Goal: Task Accomplishment & Management: Manage account settings

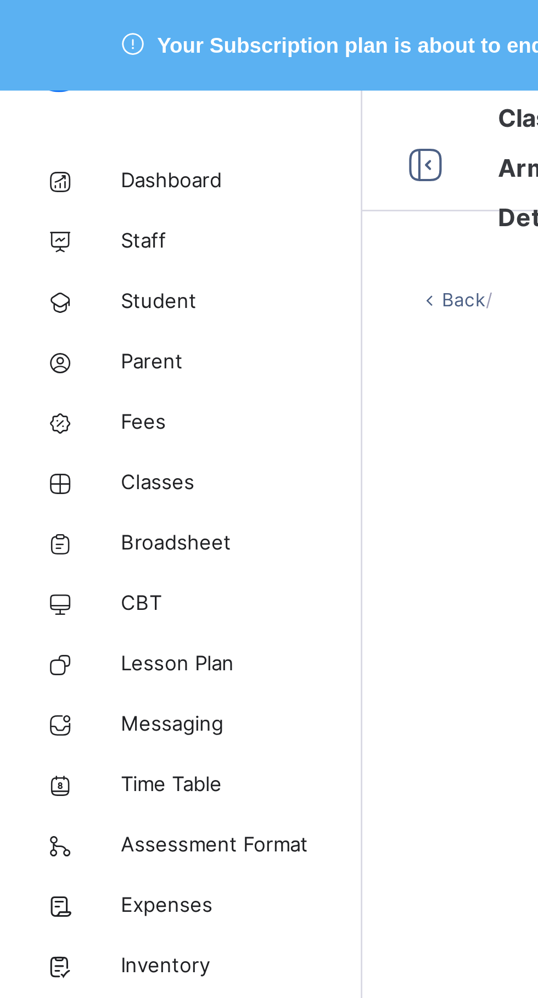
click at [68, 175] on span "Classes" at bounding box center [88, 175] width 88 height 11
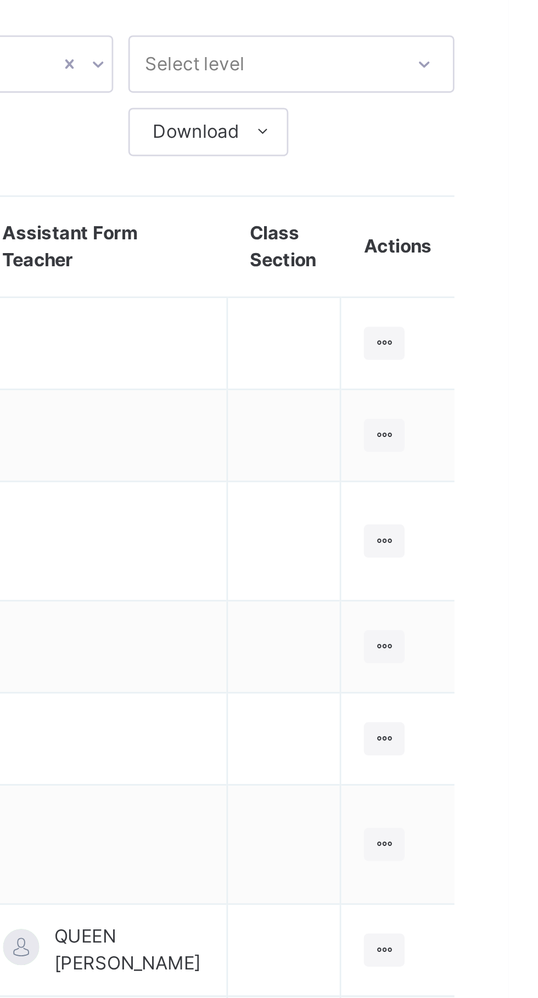
click at [492, 214] on icon at bounding box center [492, 216] width 9 height 8
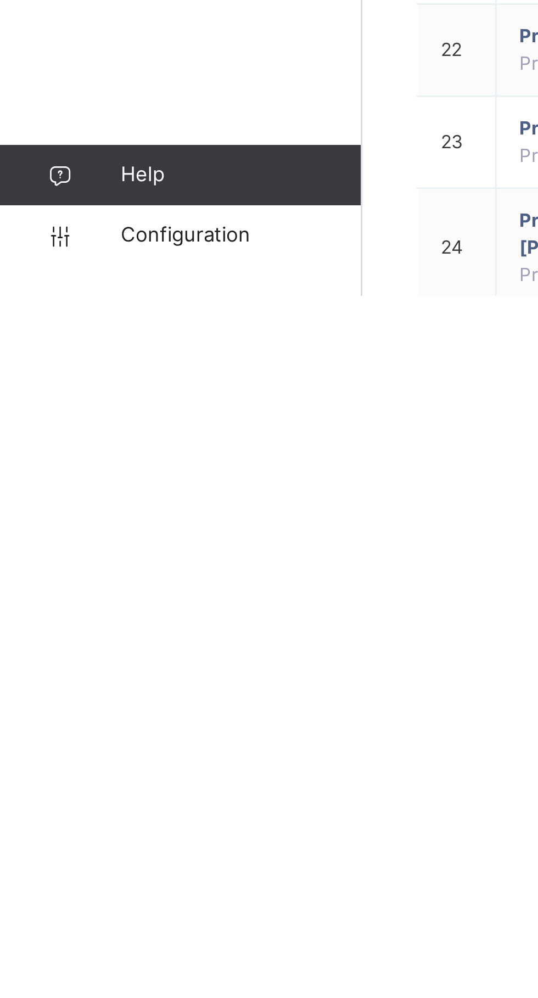
scroll to position [133, 0]
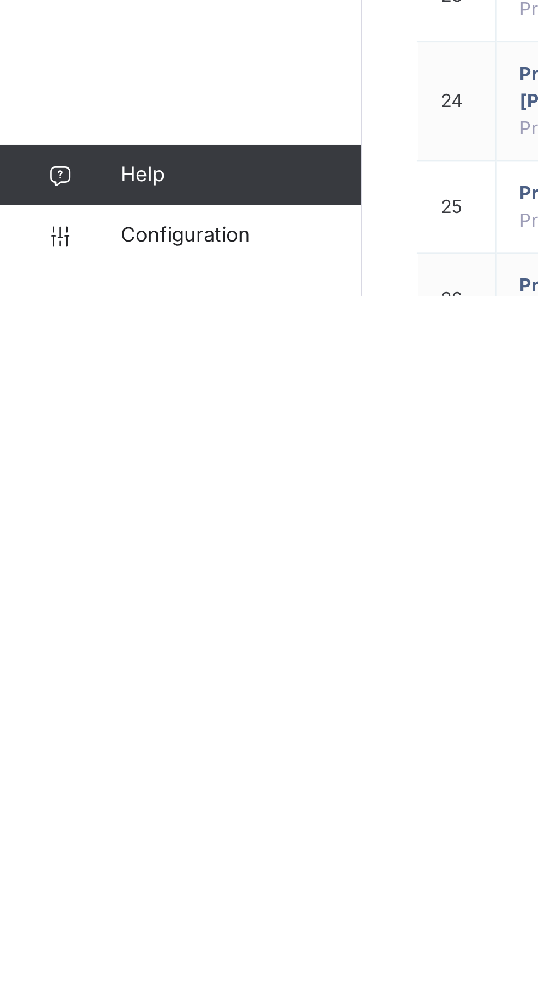
click at [86, 982] on span "Configuration" at bounding box center [87, 976] width 87 height 11
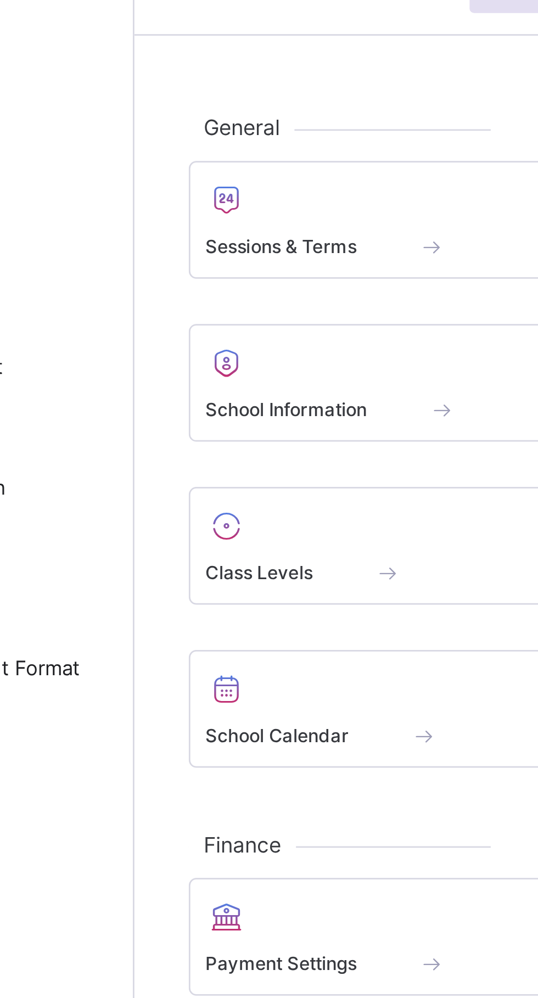
click at [215, 269] on div "Class Levels" at bounding box center [238, 272] width 161 height 12
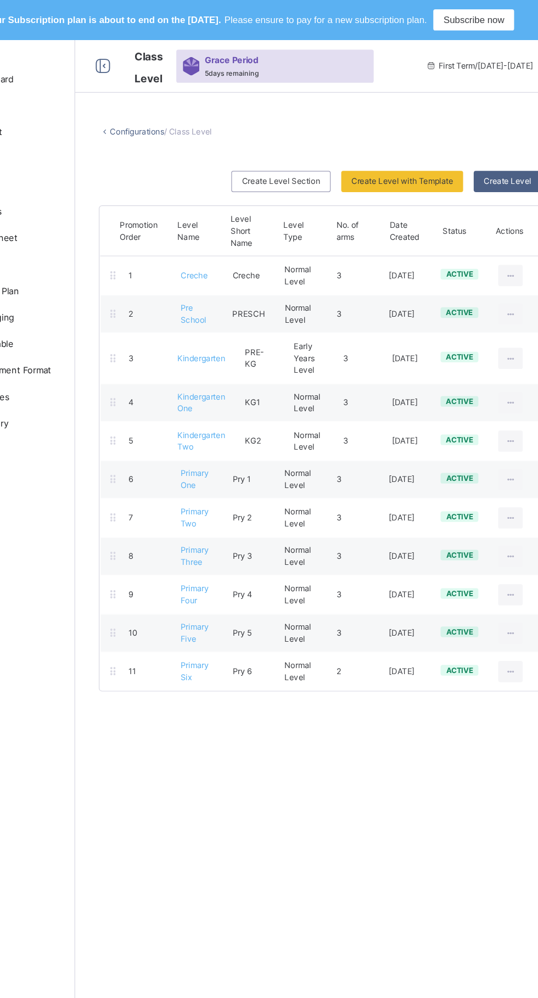
click at [76, 490] on div "Dashboard Staff Student Parent Fees Classes Broadsheet CBT Lesson Plan Messagin…" at bounding box center [66, 521] width 132 height 954
click at [81, 580] on div "Dashboard Staff Student Parent Fees Classes Broadsheet CBT Lesson Plan Messagin…" at bounding box center [66, 521] width 132 height 954
click at [77, 581] on div "Dashboard Staff Student Parent Fees Classes Broadsheet CBT Lesson Plan Messagin…" at bounding box center [66, 521] width 132 height 954
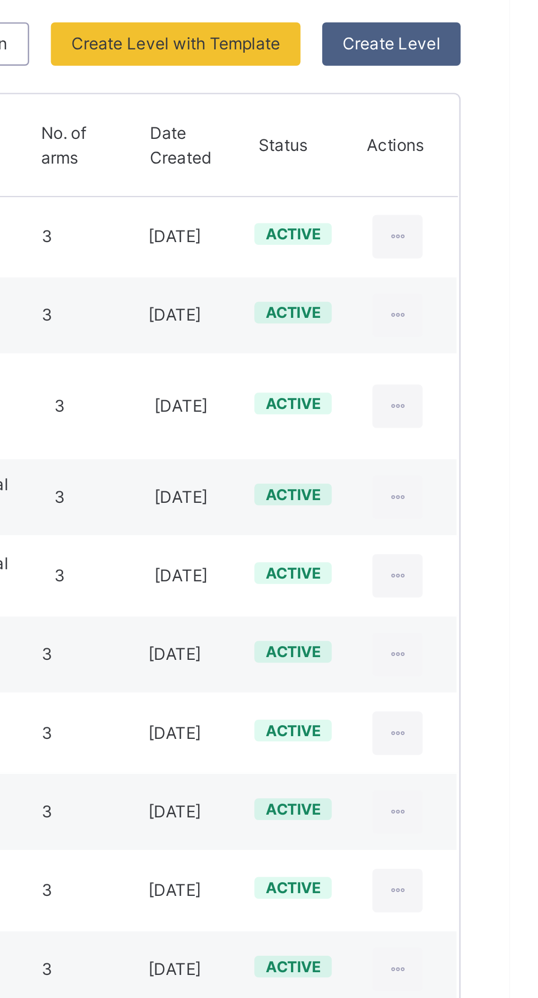
click at [0, 0] on div "Deactivate Class Level" at bounding box center [0, 0] width 0 height 0
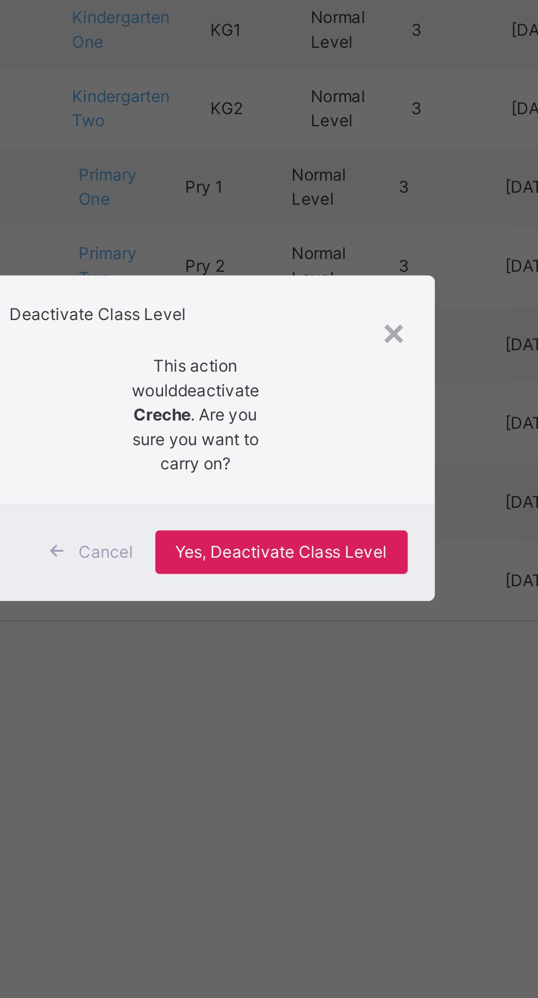
click at [340, 554] on div "Yes, Deactivate Class Level" at bounding box center [301, 545] width 102 height 18
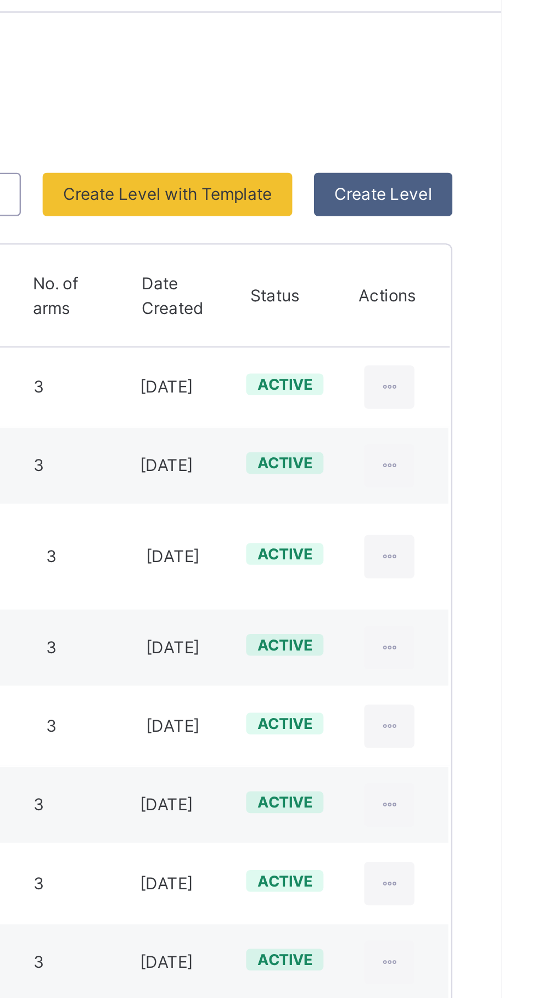
click at [447, 255] on div "active" at bounding box center [450, 259] width 31 height 9
click at [492, 263] on icon at bounding box center [492, 260] width 9 height 10
click at [0, 0] on div "Deactivate Class Level" at bounding box center [0, 0] width 0 height 0
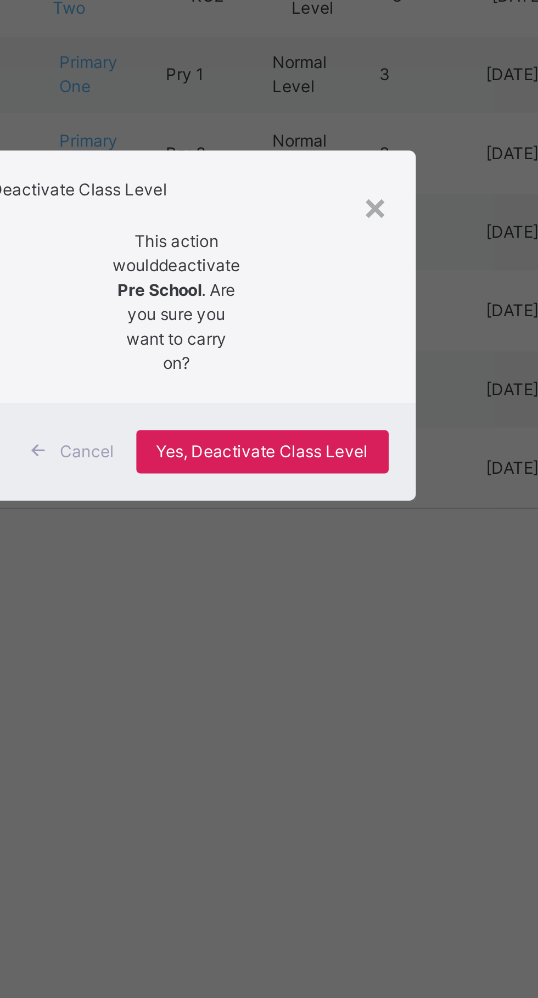
click at [340, 555] on span "Yes, Deactivate Class Level" at bounding box center [302, 550] width 86 height 10
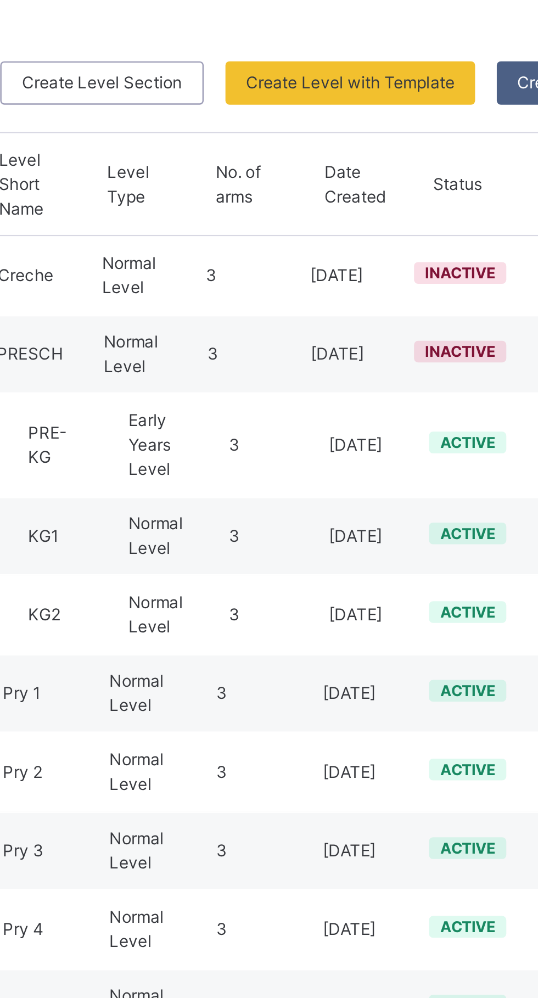
click at [446, 296] on span "active" at bounding box center [450, 296] width 23 height 8
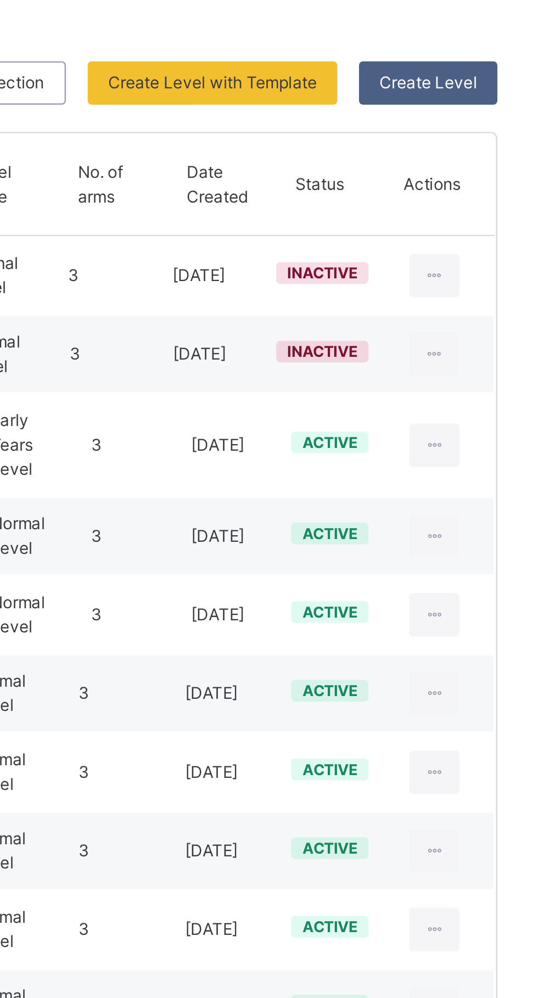
click at [495, 296] on icon at bounding box center [492, 297] width 9 height 10
click at [0, 0] on div "Deactivate Class Level" at bounding box center [0, 0] width 0 height 0
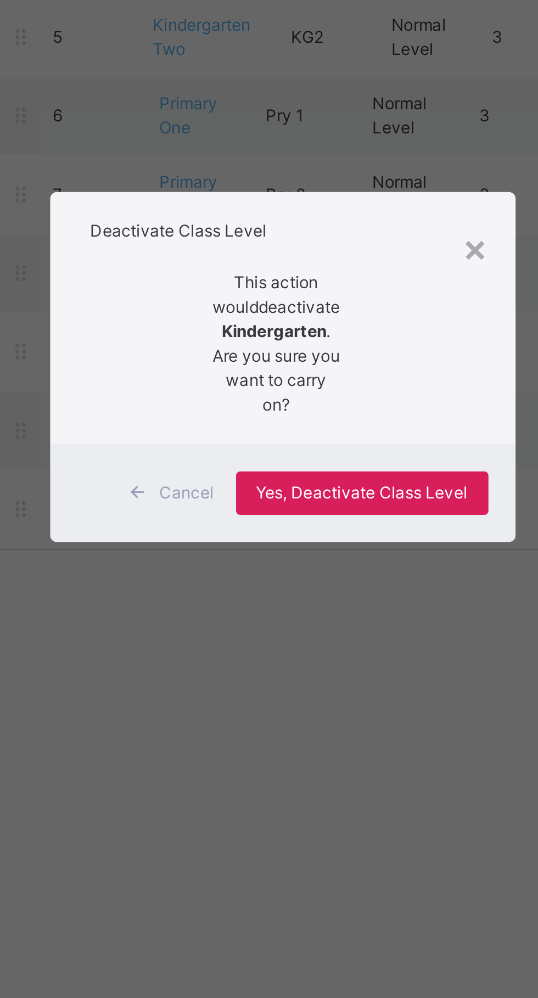
click at [293, 519] on span "This action would deactivate Kindergarten . Are you sure you want to carry on?" at bounding box center [267, 489] width 52 height 59
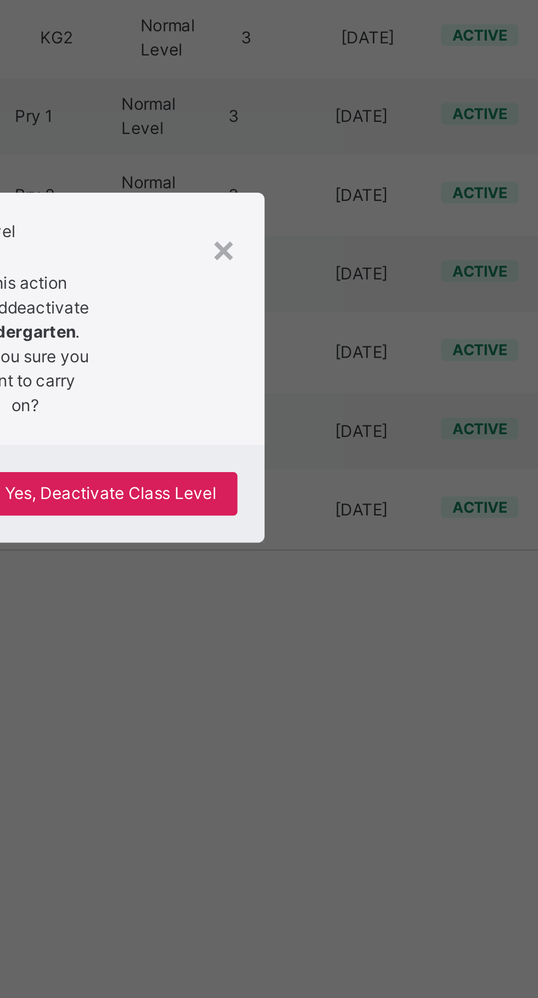
click at [344, 555] on span "Yes, Deactivate Class Level" at bounding box center [302, 550] width 86 height 10
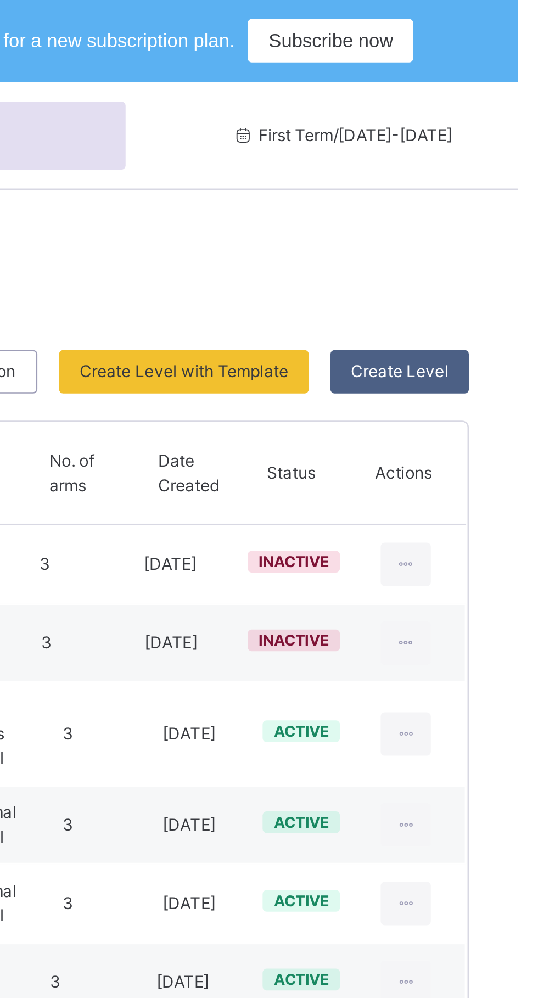
click at [0, 0] on ul "View Class Level Edit Class Level Move to section Activate Class Level" at bounding box center [0, 0] width 0 height 0
click at [0, 0] on div "Activate Class Level" at bounding box center [0, 0] width 0 height 0
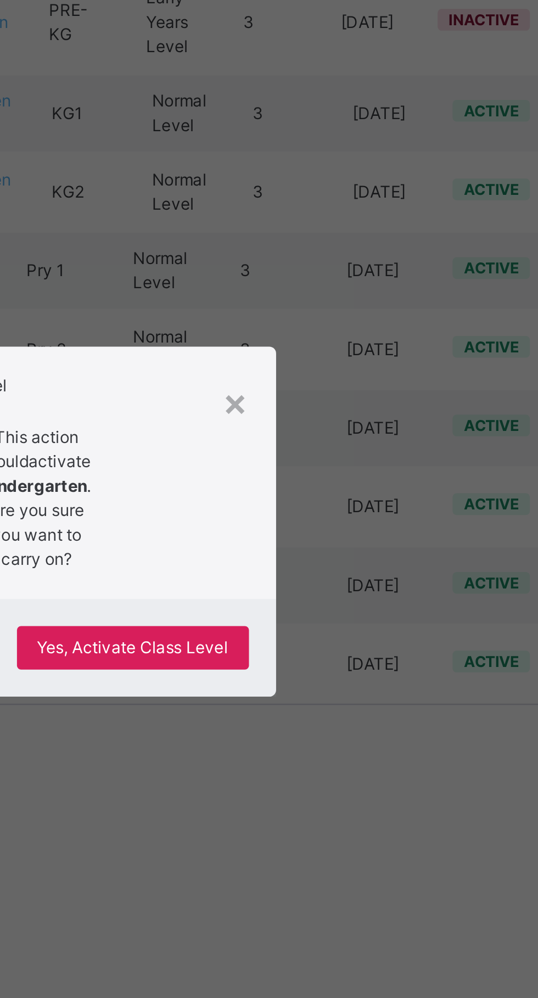
click at [352, 462] on div "×" at bounding box center [347, 450] width 10 height 23
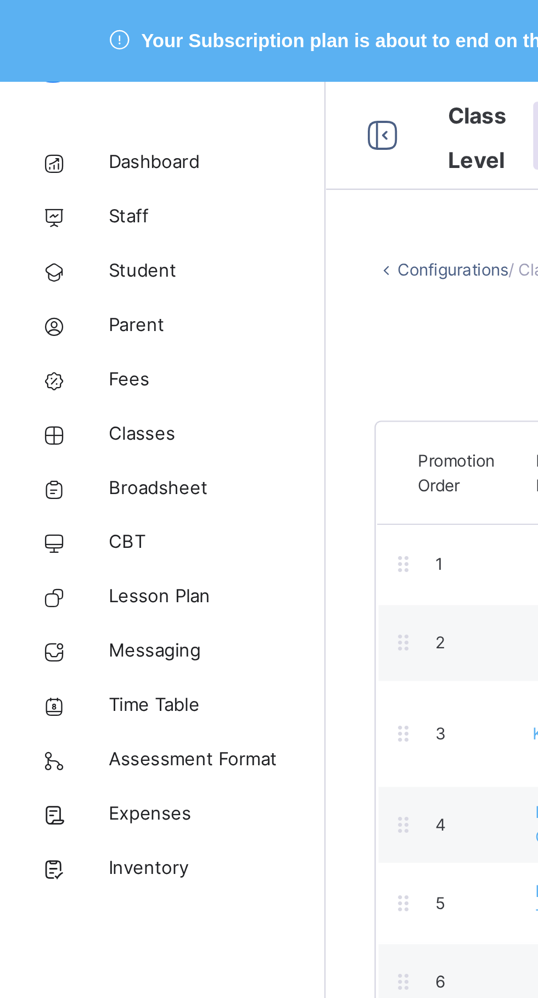
click at [75, 173] on span "Classes" at bounding box center [88, 175] width 88 height 11
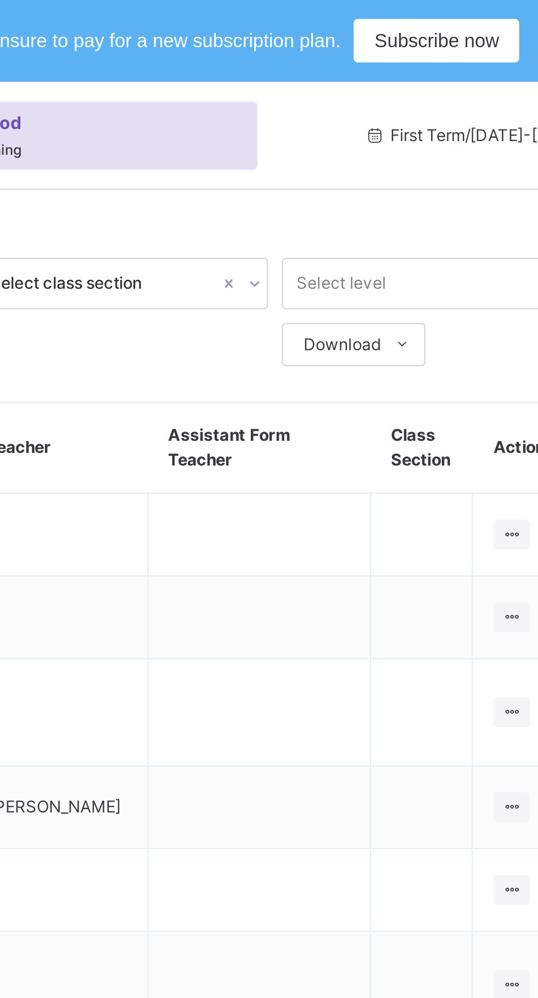
click at [457, 14] on span "Subscribe now" at bounding box center [462, 17] width 51 height 12
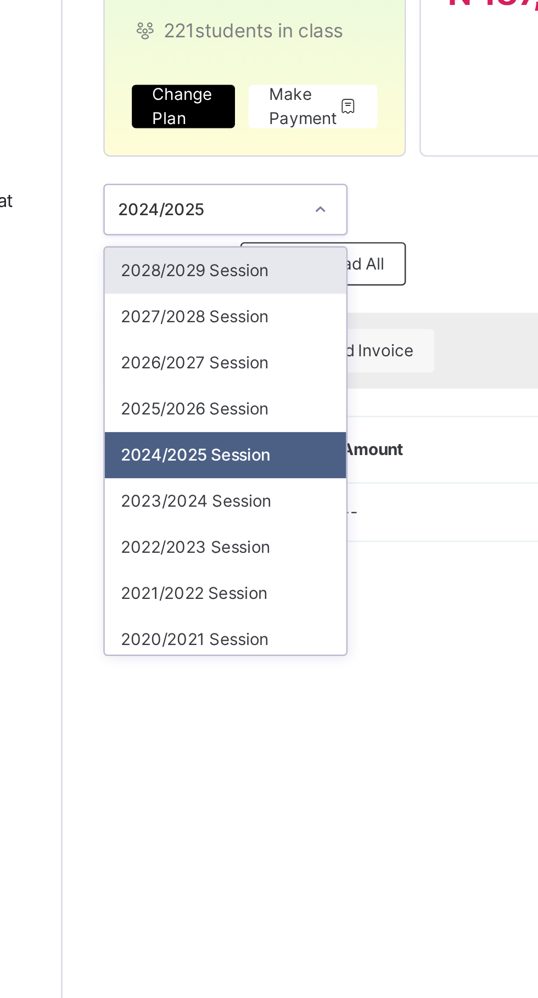
click at [202, 392] on div "2025/2026 Session" at bounding box center [198, 391] width 98 height 19
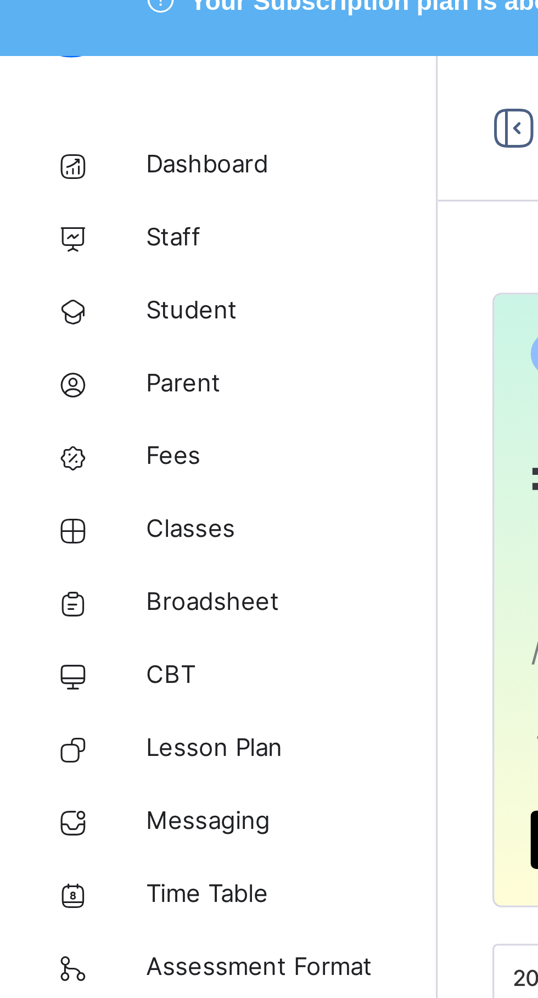
click at [68, 173] on span "Classes" at bounding box center [88, 175] width 88 height 11
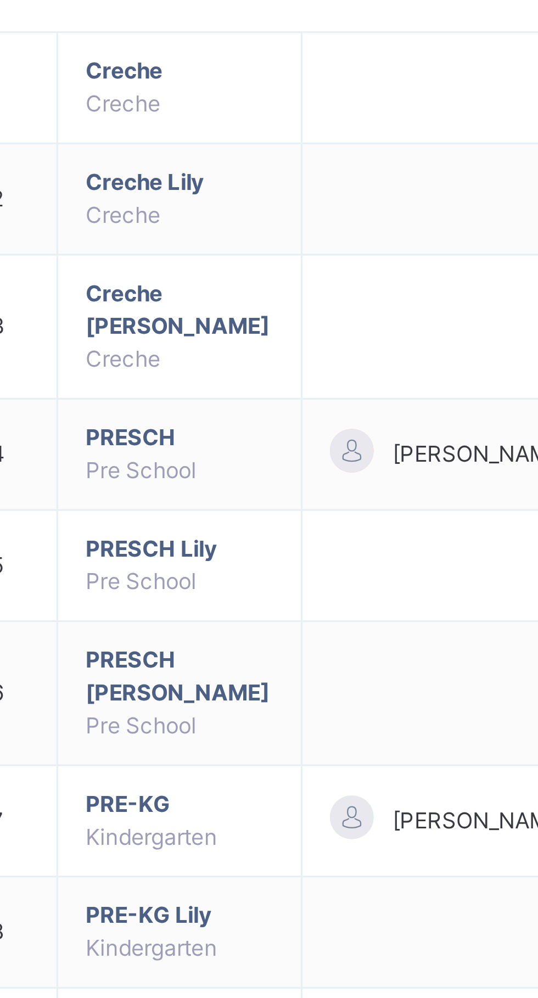
click at [214, 324] on span "PRESCH" at bounding box center [217, 322] width 57 height 10
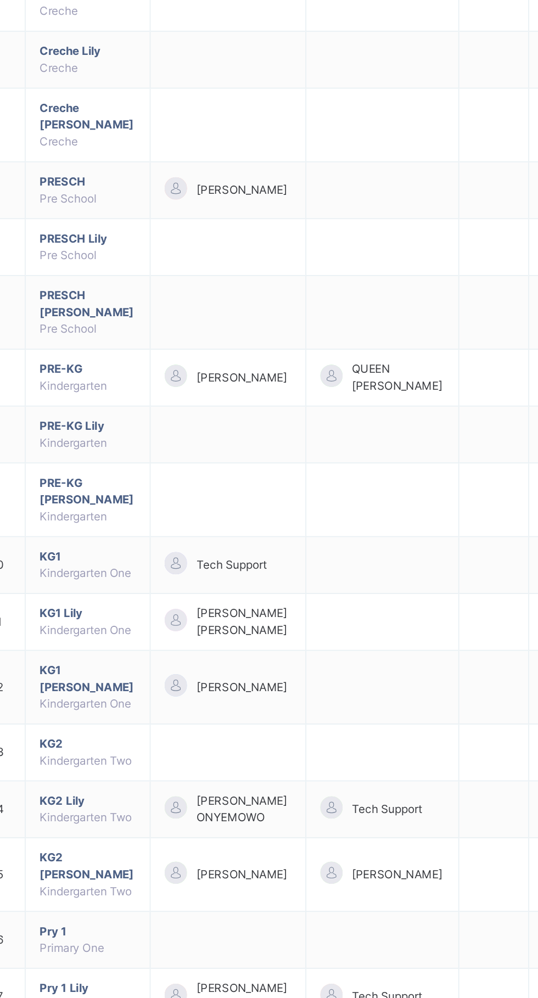
click at [218, 437] on span "PRE-KG" at bounding box center [217, 432] width 57 height 10
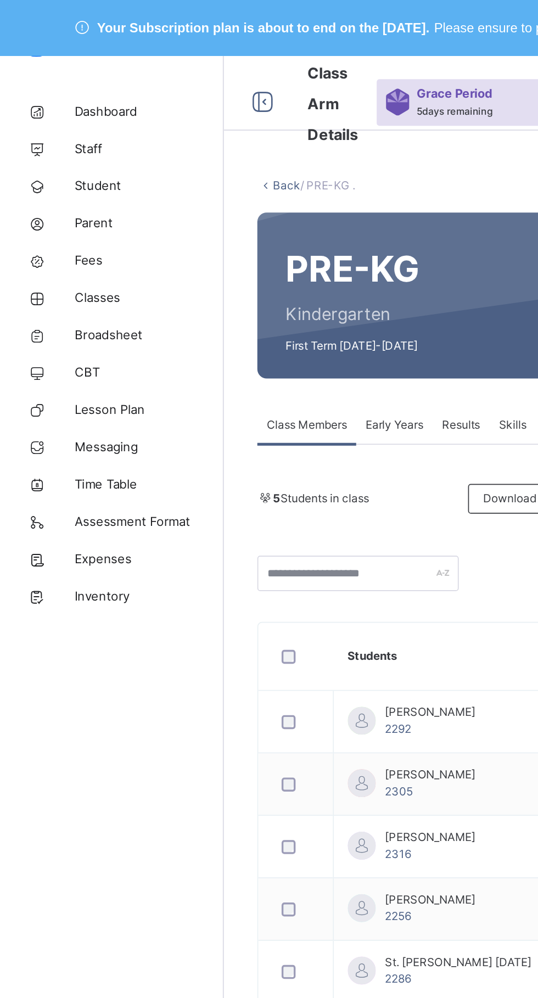
click at [53, 177] on span "Classes" at bounding box center [88, 175] width 88 height 11
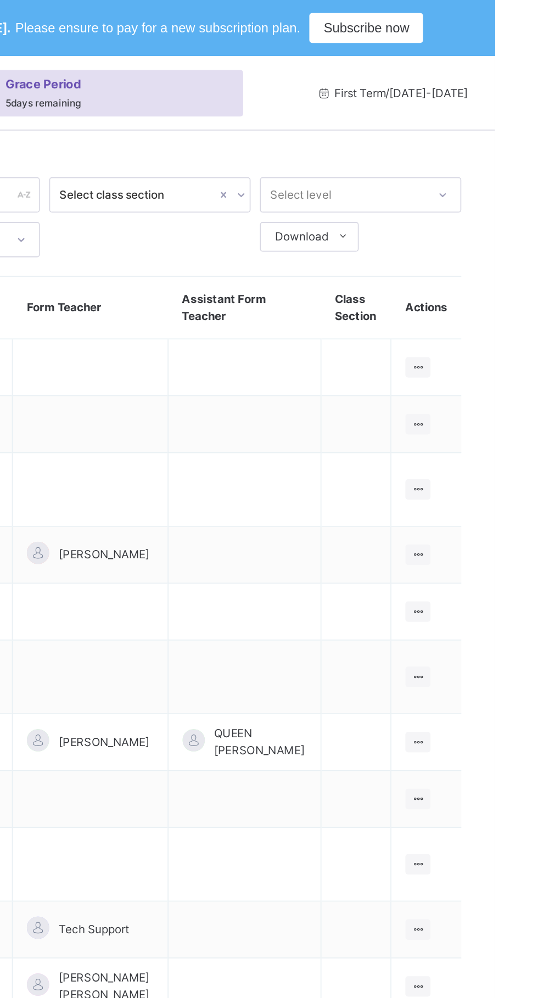
click at [494, 216] on icon at bounding box center [492, 216] width 9 height 8
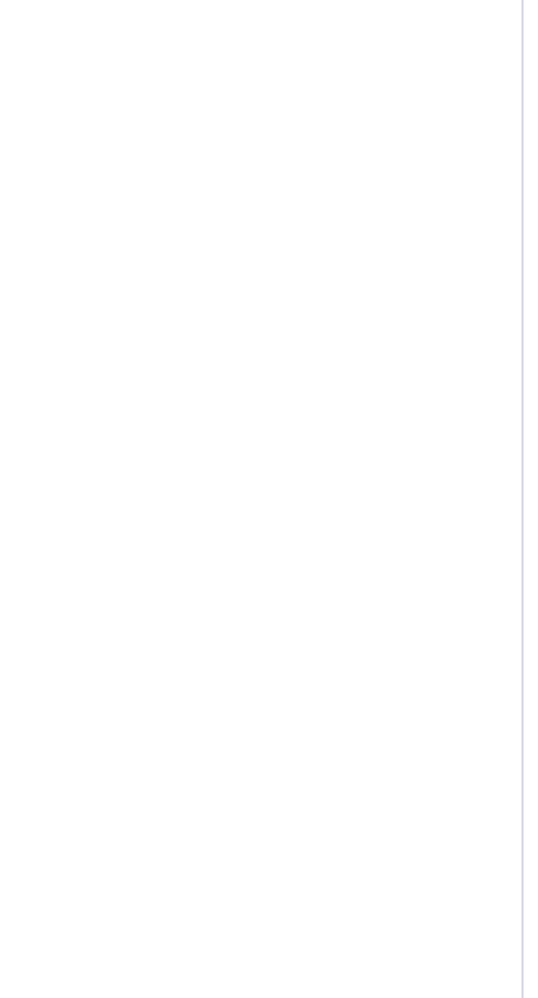
scroll to position [80, 0]
click at [65, 982] on span "Configuration" at bounding box center [87, 976] width 87 height 11
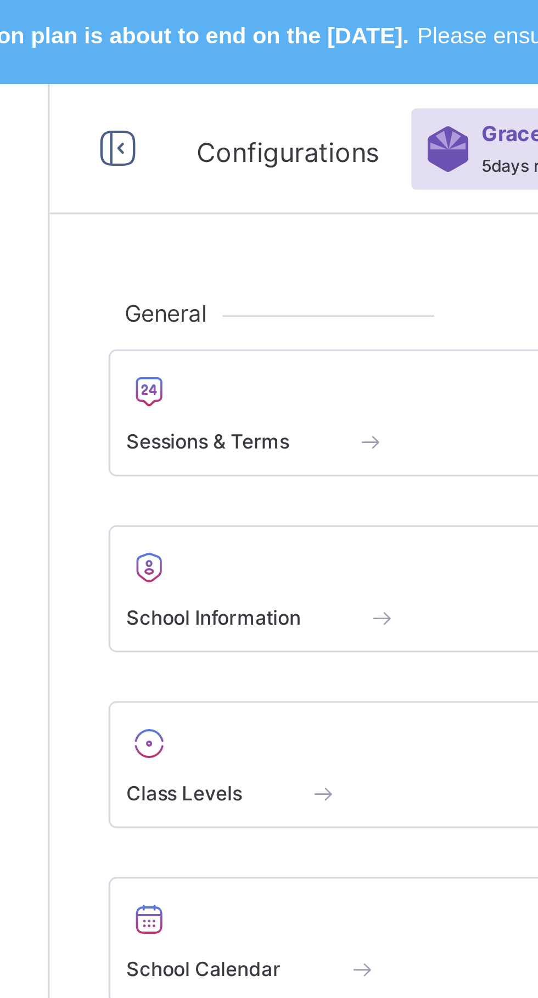
click at [223, 266] on span at bounding box center [238, 272] width 39 height 12
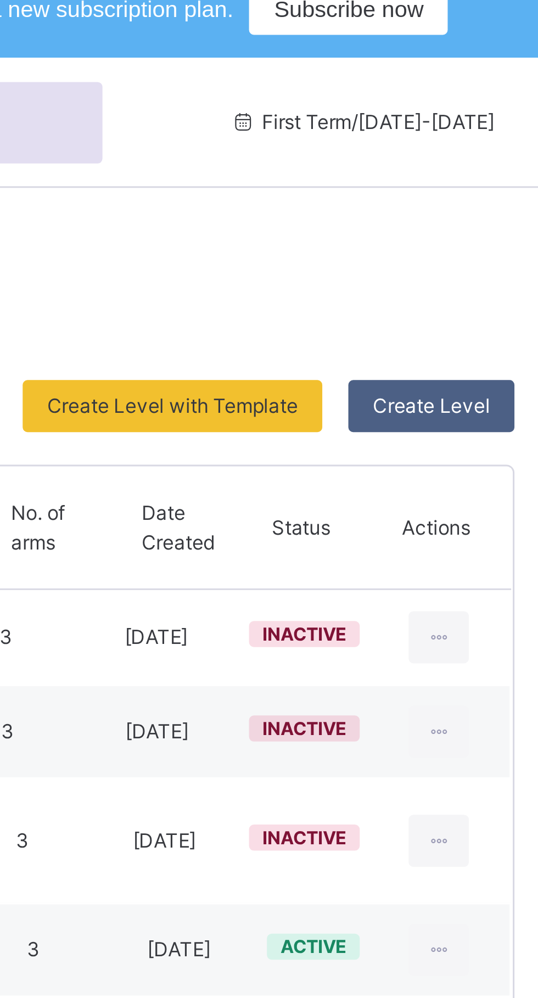
click at [492, 227] on icon at bounding box center [492, 228] width 9 height 10
click at [0, 0] on div "Edit Class Level" at bounding box center [0, 0] width 0 height 0
type input "******"
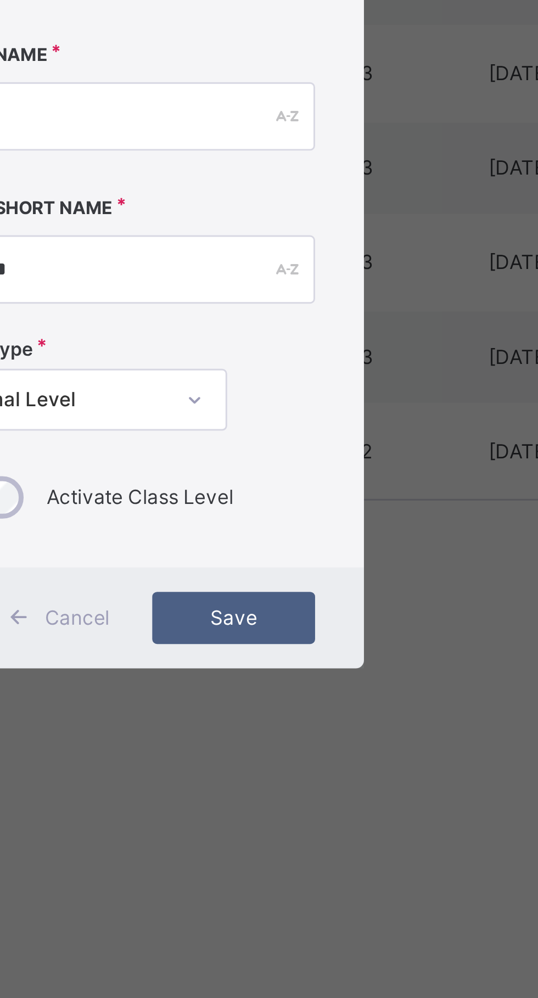
click at [339, 402] on div "×" at bounding box center [333, 390] width 10 height 23
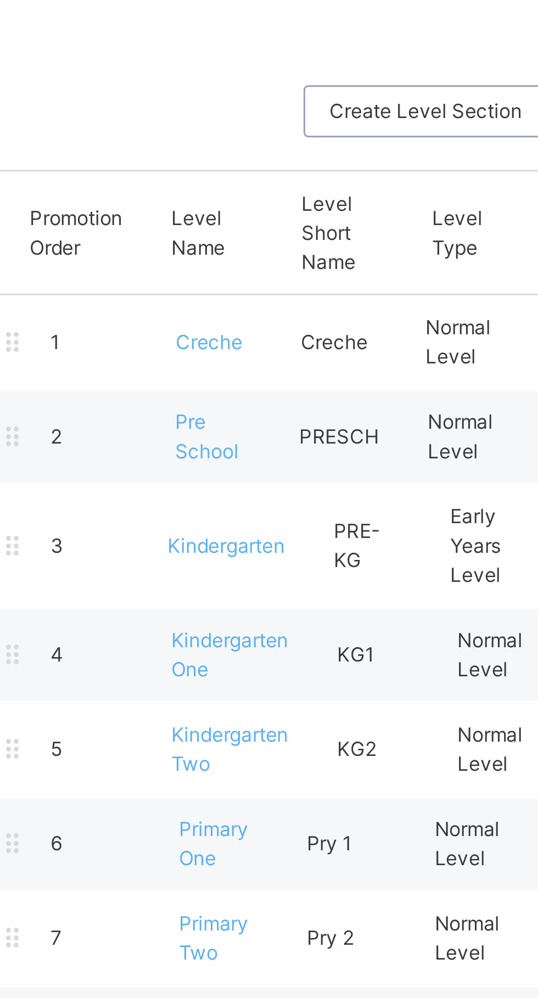
click at [242, 299] on span "Kindergarten" at bounding box center [235, 297] width 40 height 8
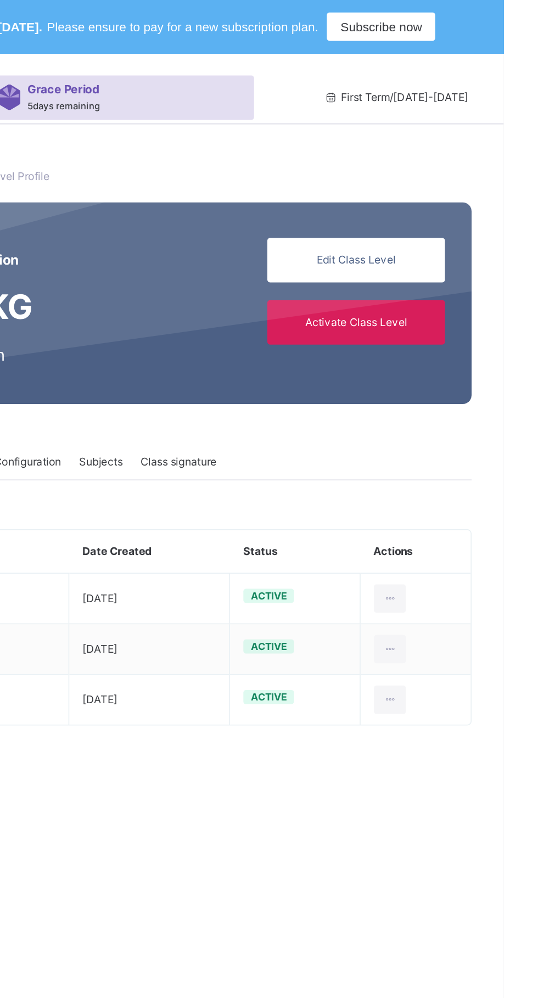
click at [463, 367] on icon at bounding box center [467, 370] width 9 height 10
click at [0, 0] on ul "View Details" at bounding box center [0, 0] width 0 height 0
click at [382, 371] on span "Active" at bounding box center [393, 369] width 23 height 8
click at [377, 364] on div "Active" at bounding box center [392, 368] width 31 height 9
click at [463, 433] on icon at bounding box center [467, 433] width 9 height 10
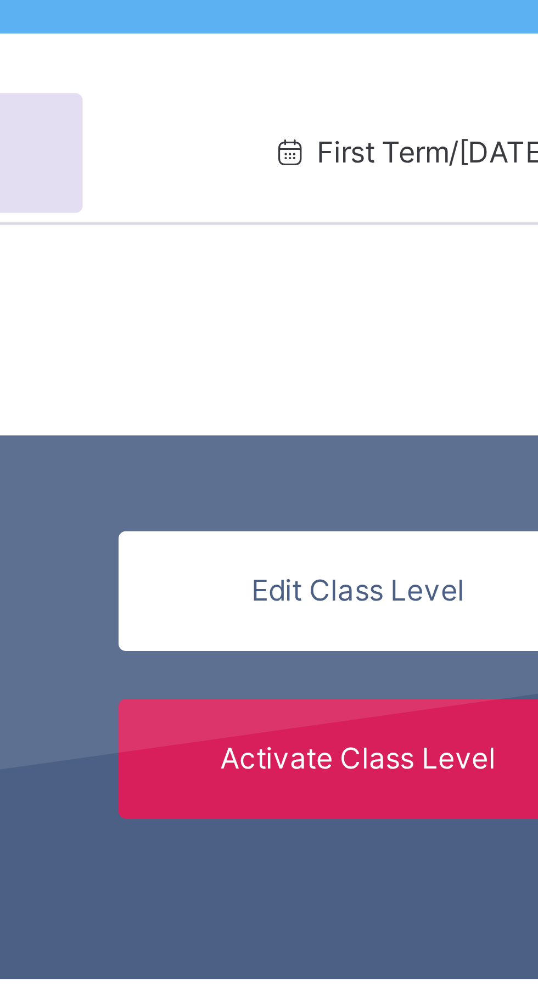
click at [444, 159] on span "Edit Class Level" at bounding box center [446, 161] width 93 height 10
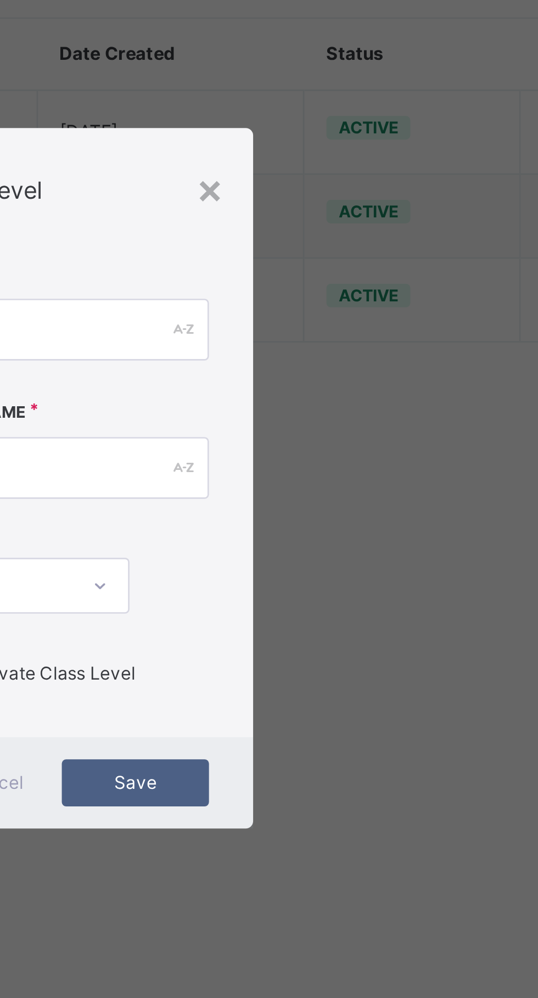
click at [339, 402] on div "×" at bounding box center [333, 390] width 10 height 23
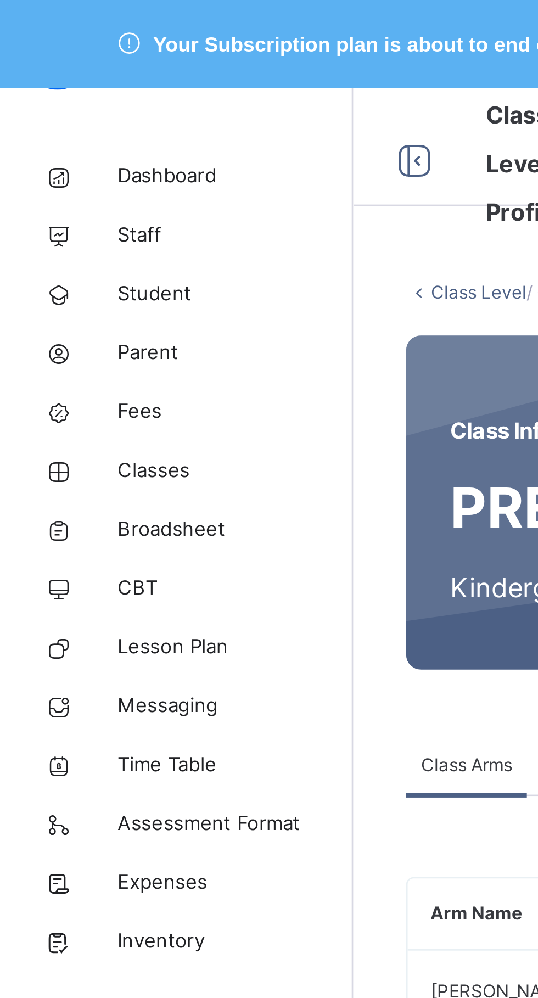
click at [51, 115] on span "Student" at bounding box center [88, 109] width 88 height 11
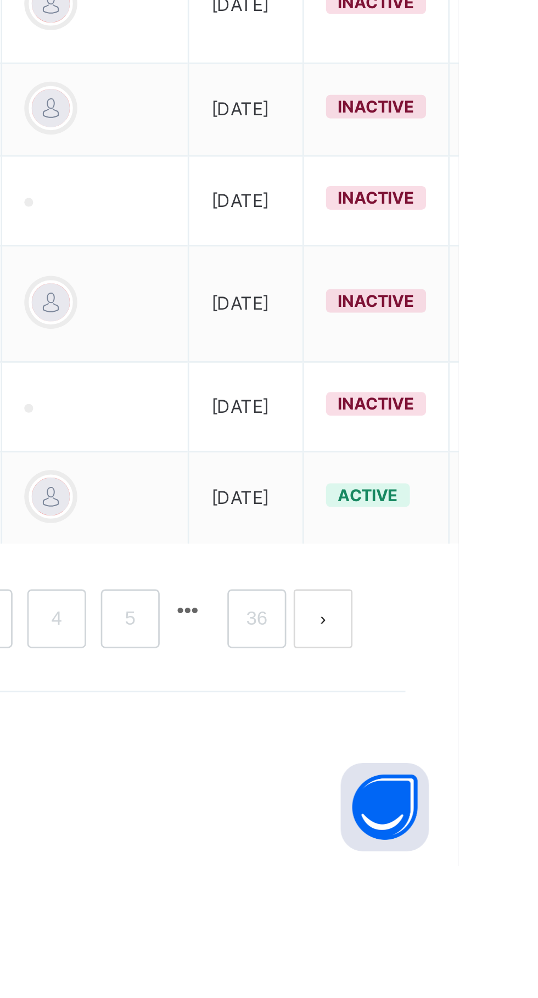
click at [493, 864] on span "active" at bounding box center [504, 860] width 23 height 8
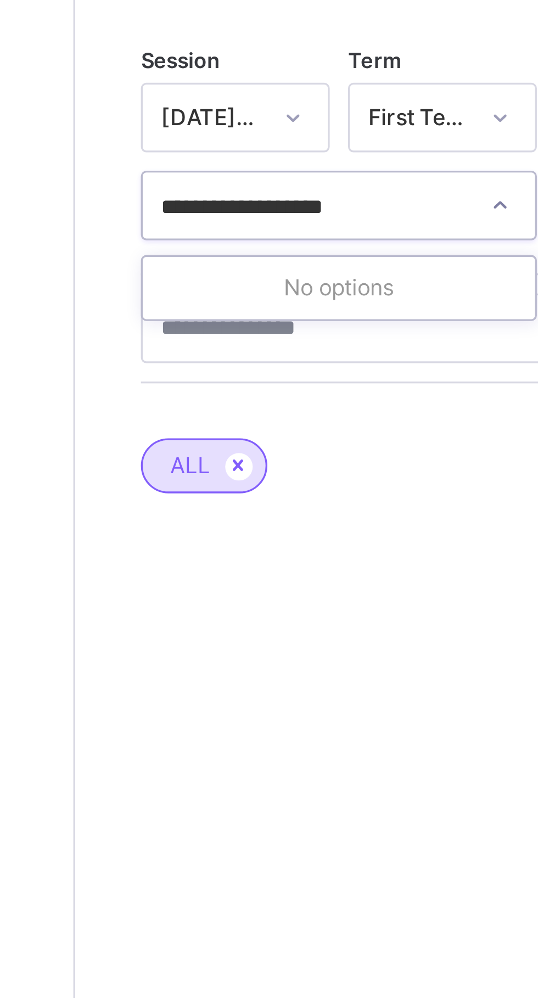
type input "**********"
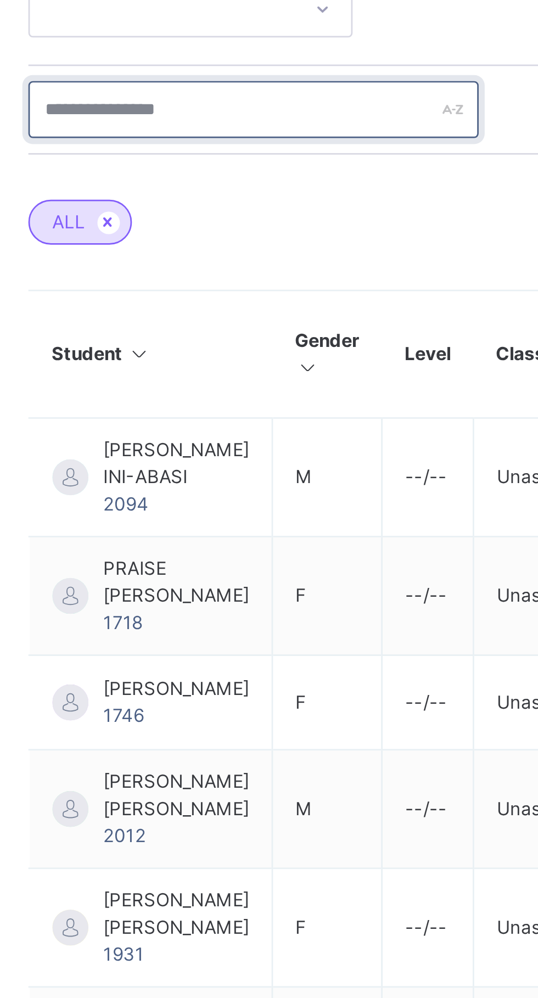
click at [178, 412] on input "text" at bounding box center [234, 416] width 165 height 21
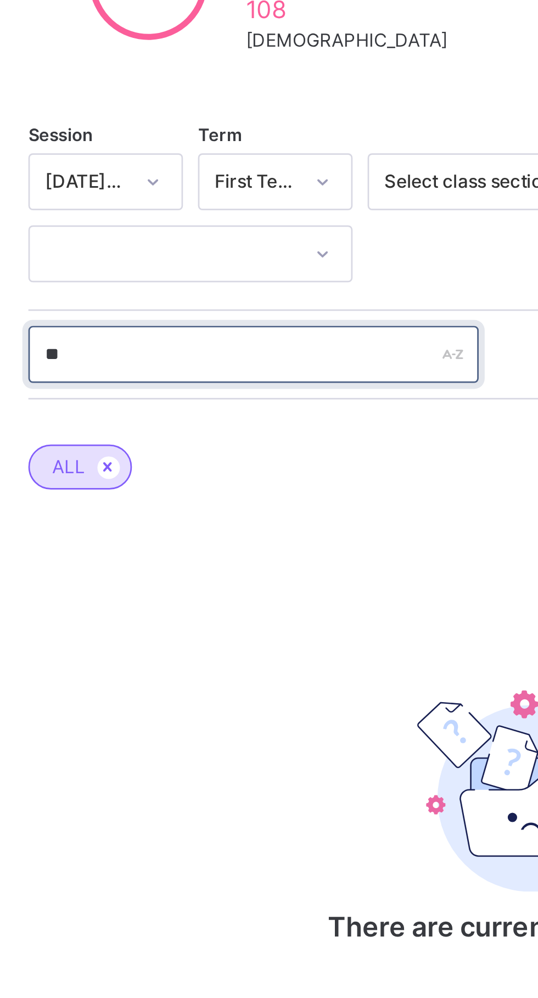
type input "*"
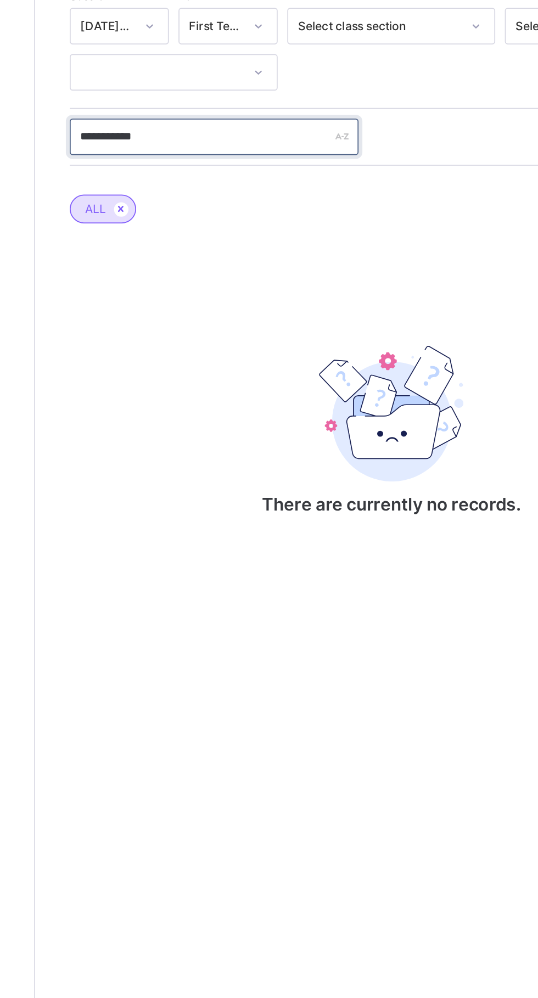
click at [214, 415] on input "**********" at bounding box center [234, 416] width 165 height 21
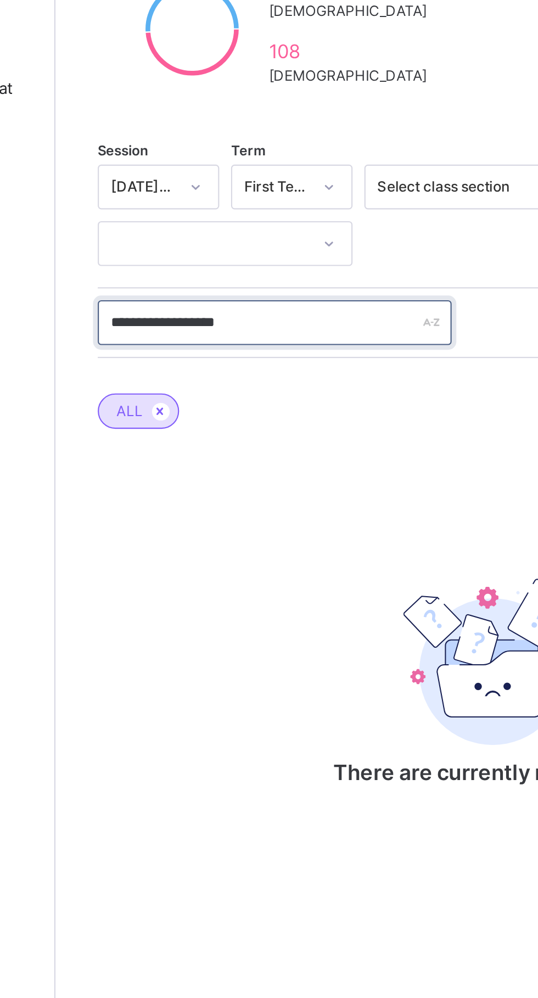
click at [200, 415] on input "**********" at bounding box center [234, 416] width 165 height 21
click at [204, 415] on input "**********" at bounding box center [234, 416] width 165 height 21
type input "******"
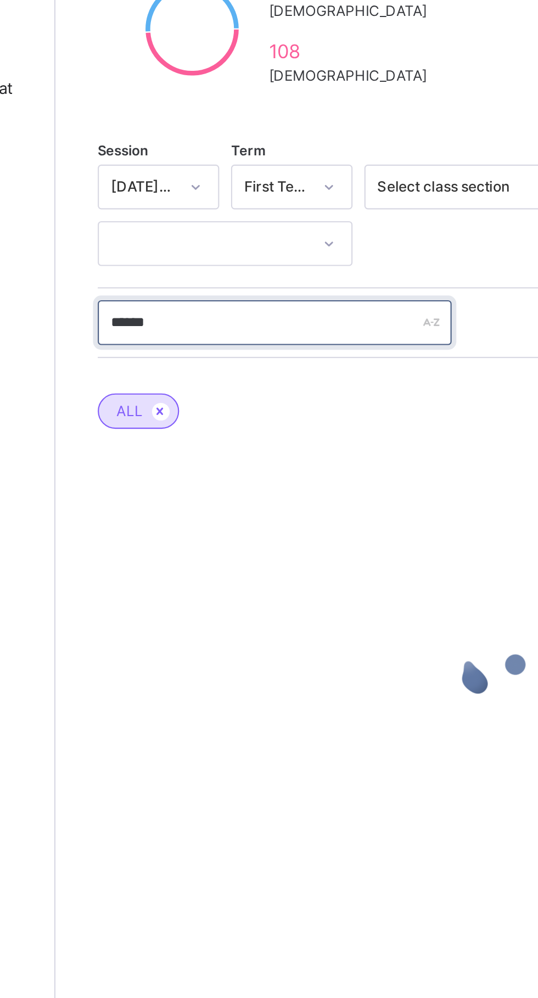
click at [274, 413] on input "******" at bounding box center [234, 416] width 165 height 21
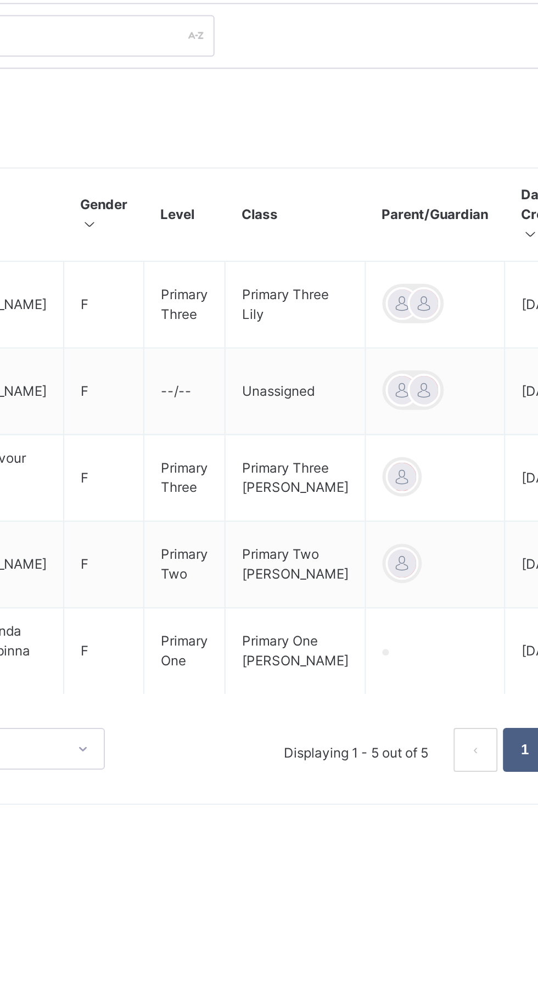
click at [413, 558] on div at bounding box center [421, 550] width 16 height 16
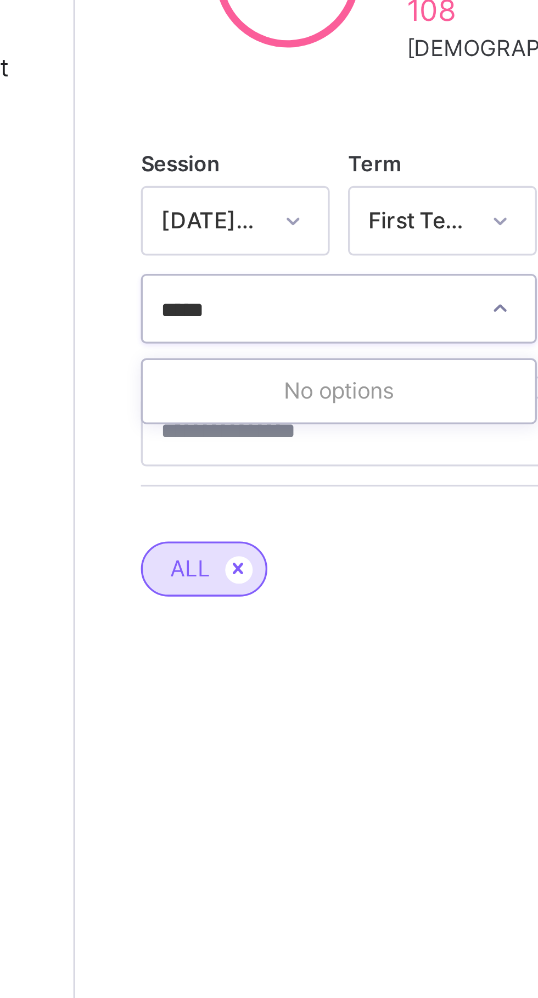
type input "******"
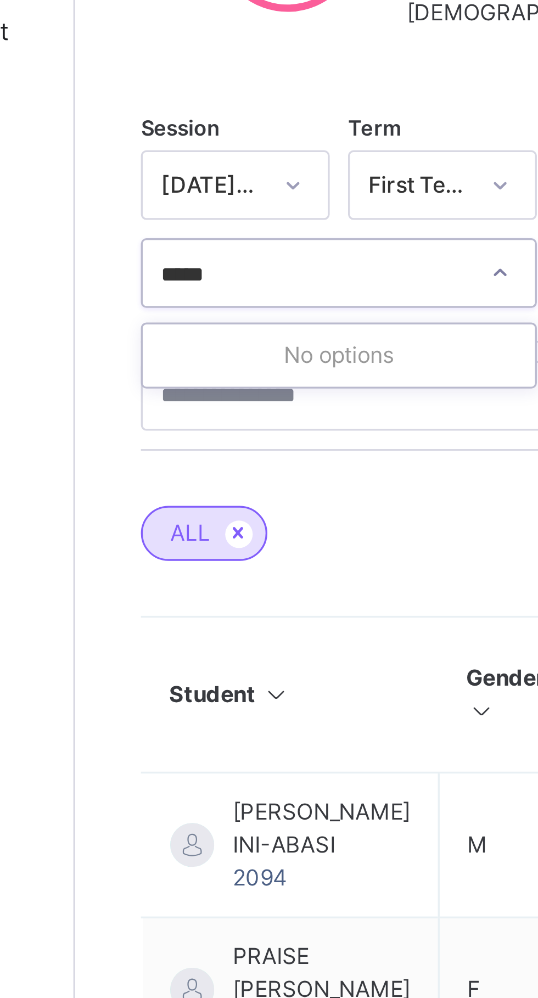
type input "******"
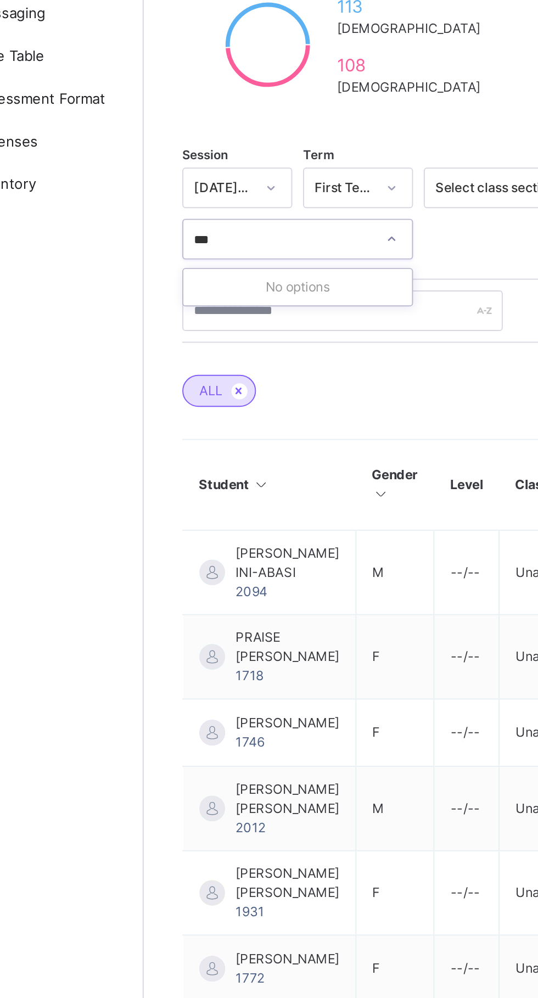
click at [248, 405] on div "No options" at bounding box center [210, 404] width 117 height 19
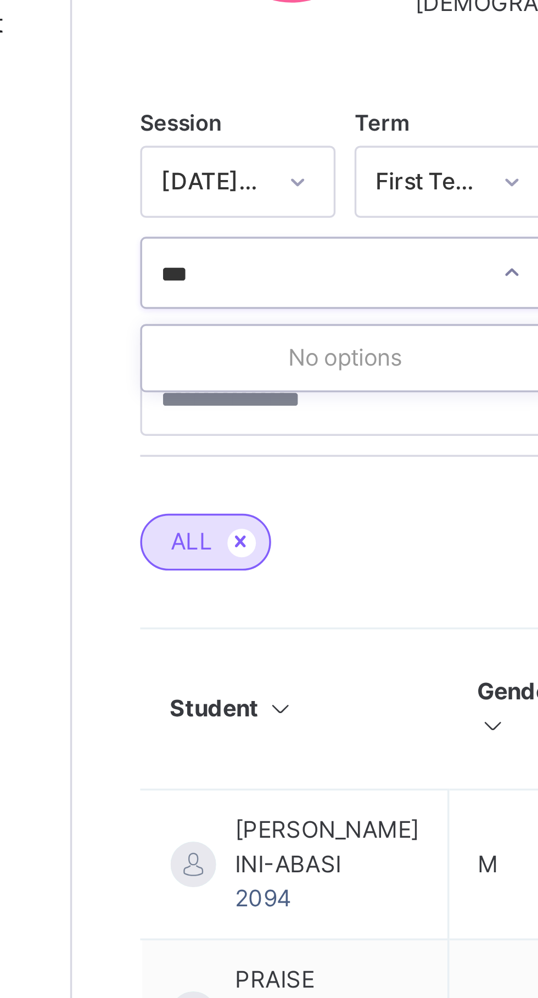
type input "***"
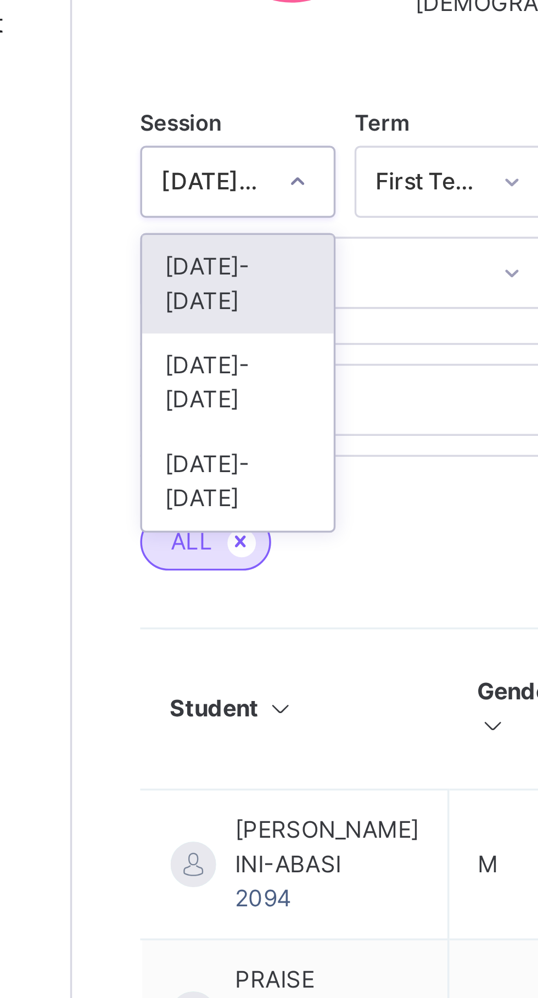
click at [170, 374] on div "[DATE]-[DATE]" at bounding box center [179, 382] width 55 height 29
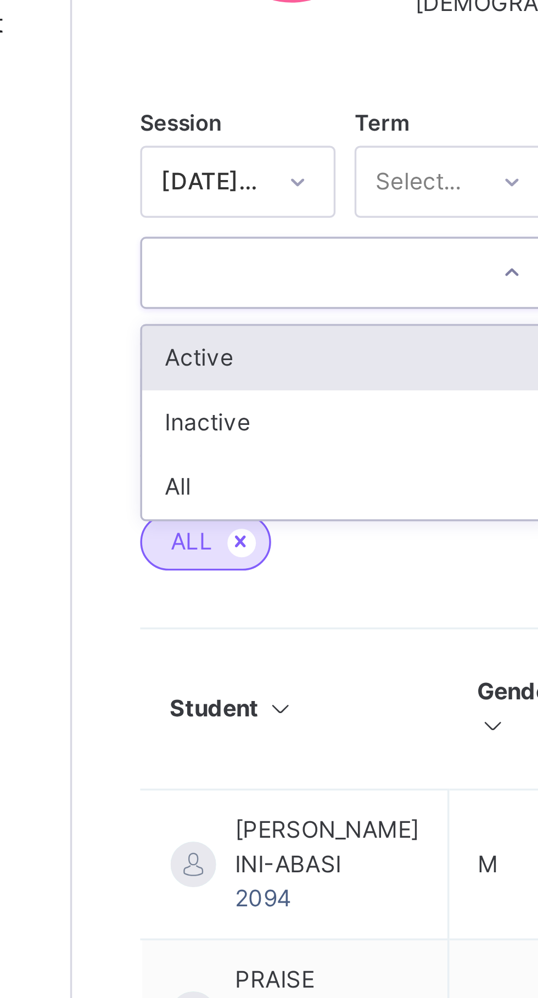
click at [193, 442] on div "All" at bounding box center [210, 441] width 117 height 19
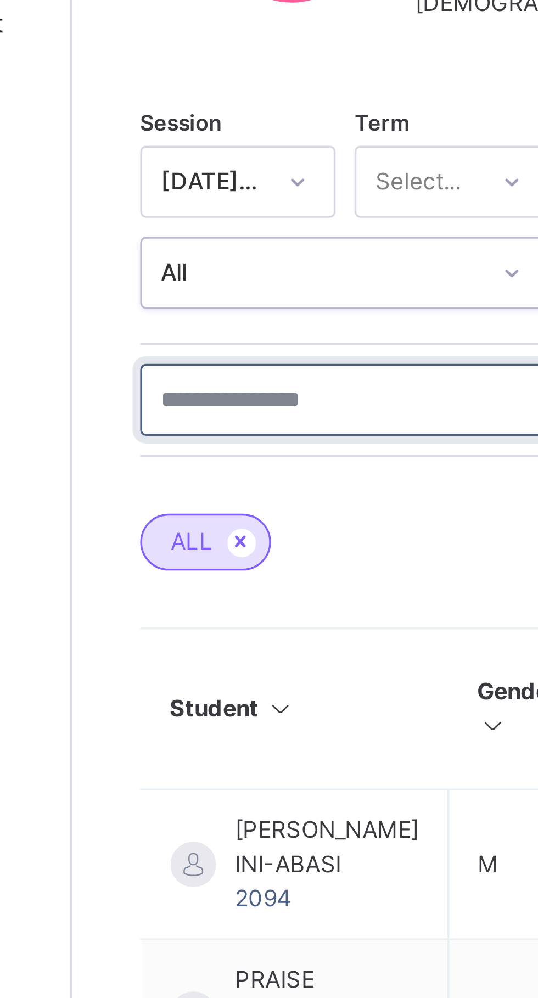
click at [225, 414] on input "text" at bounding box center [234, 416] width 165 height 21
type input "*"
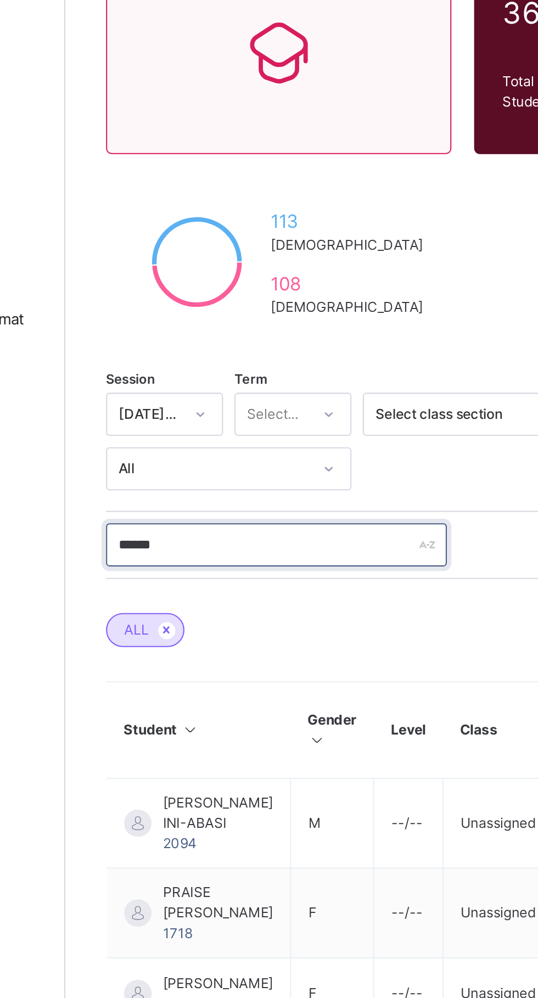
click at [229, 418] on input "******" at bounding box center [234, 416] width 165 height 21
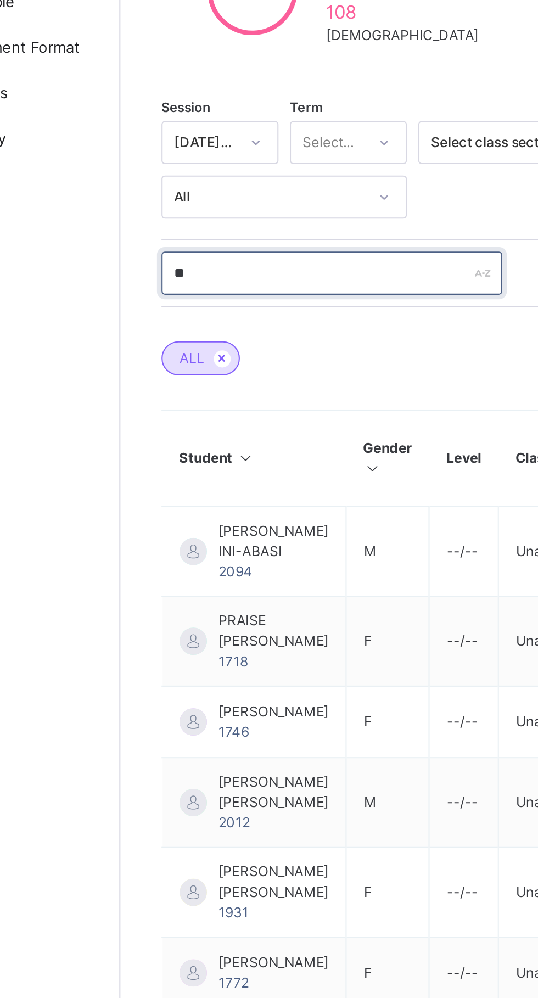
type input "*"
click at [196, 413] on input "*****" at bounding box center [234, 416] width 165 height 21
type input "**********"
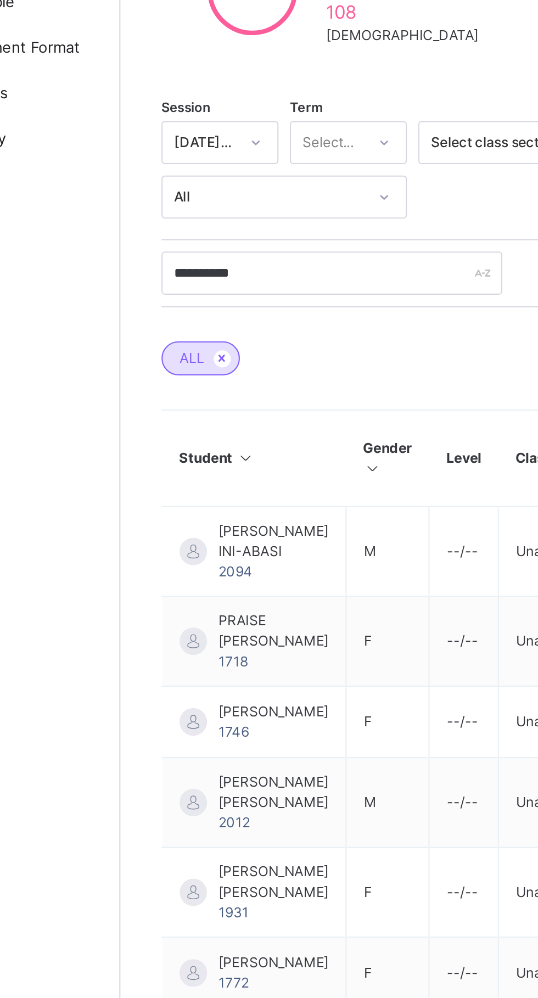
click at [43, 105] on link "Student" at bounding box center [66, 110] width 132 height 22
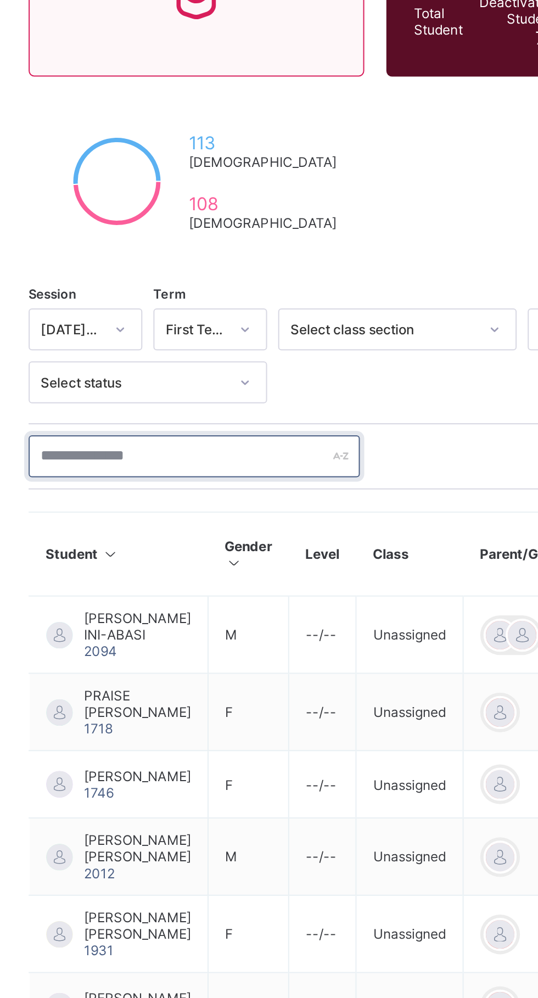
click at [183, 403] on input "text" at bounding box center [234, 403] width 165 height 21
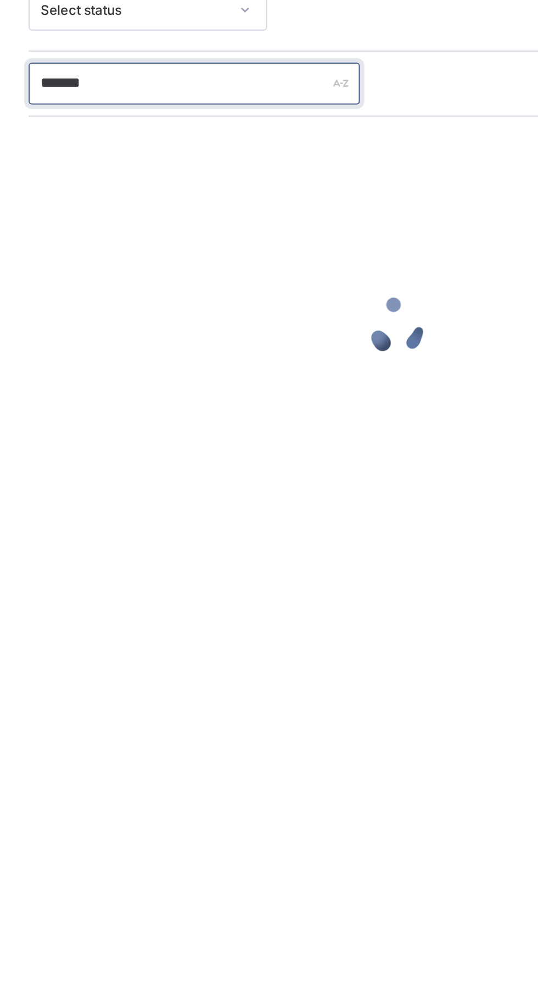
type input "******"
